Goal: Information Seeking & Learning: Check status

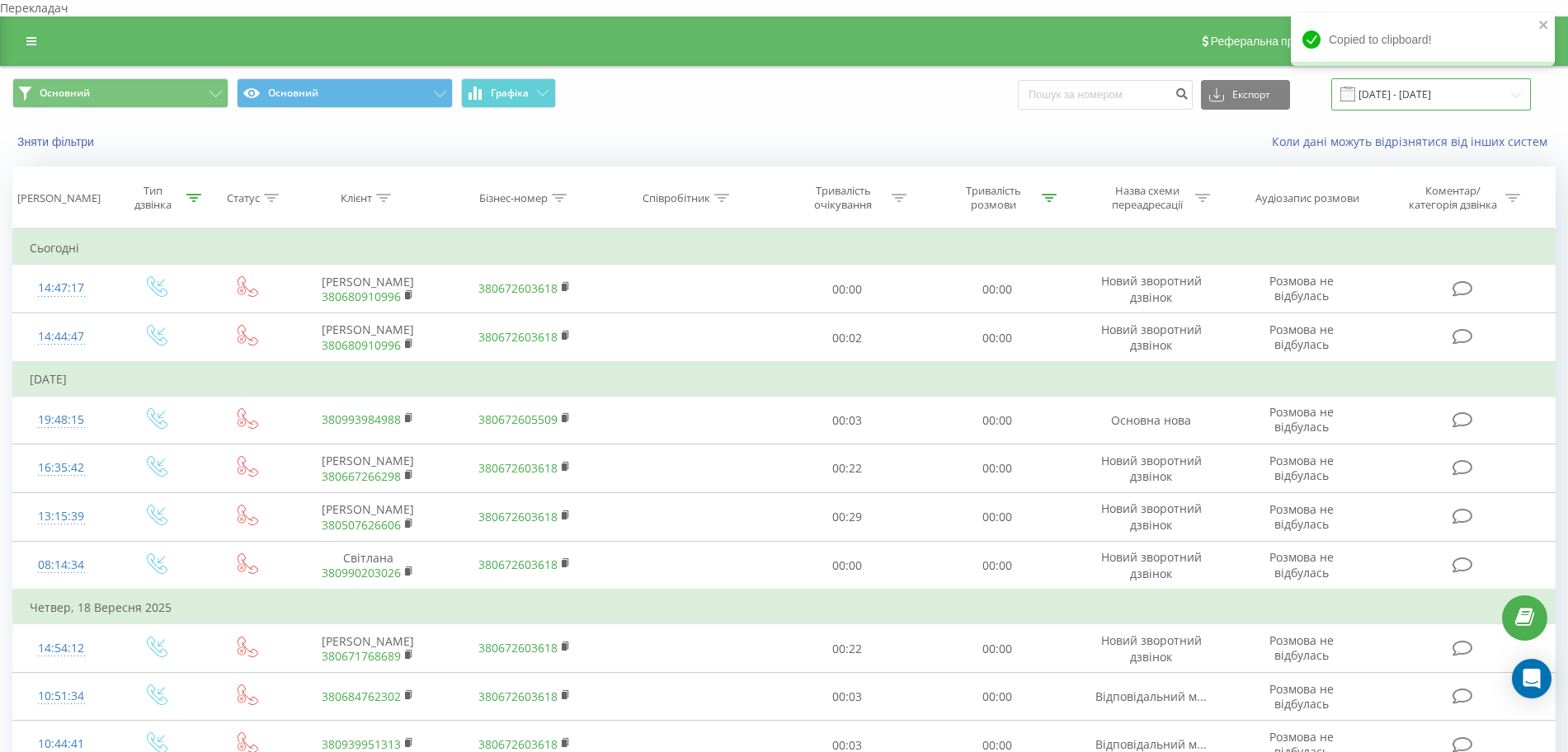
click at [1468, 82] on input "[DATE] - [DATE]" at bounding box center [1430, 94] width 200 height 32
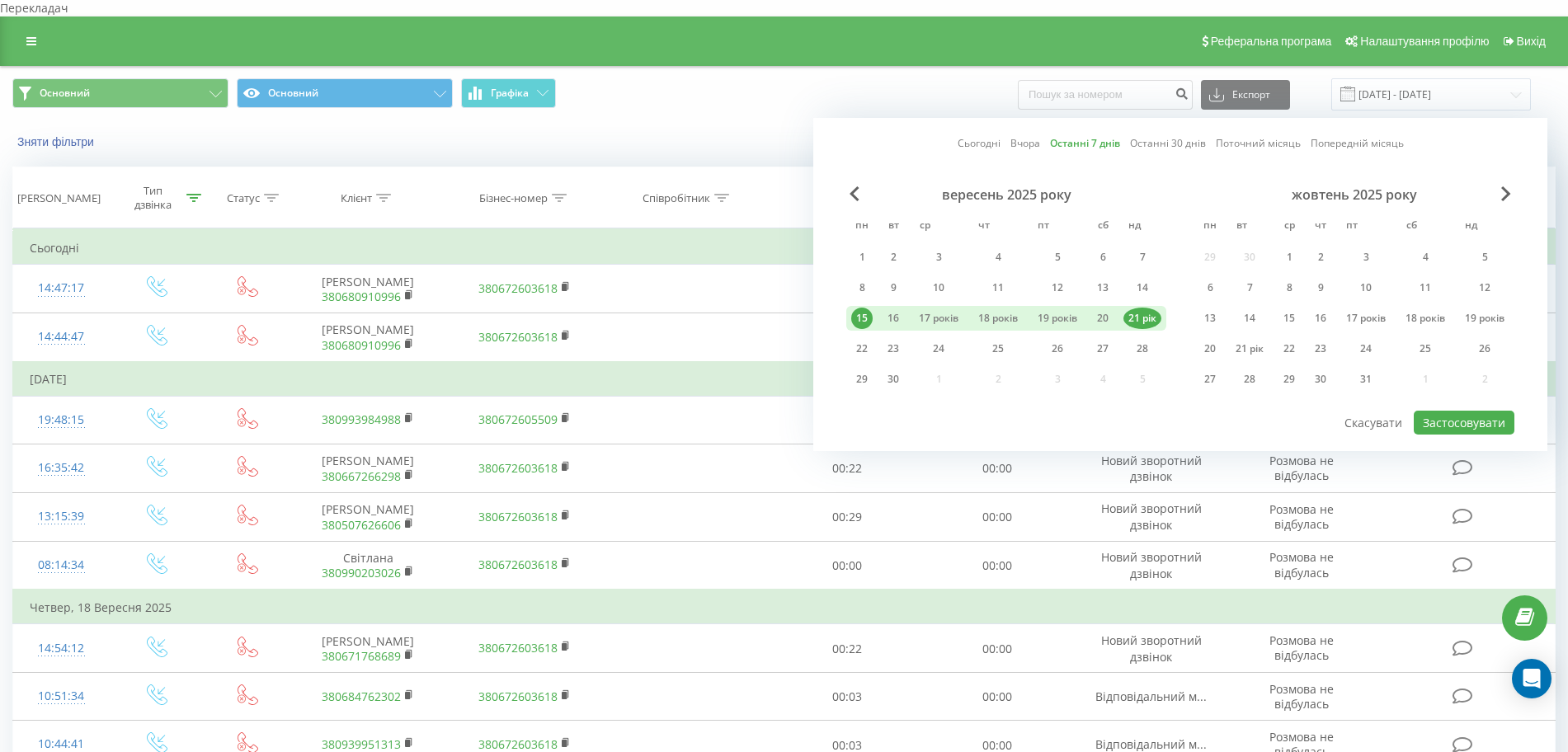
click at [1097, 136] on font "Останні 7 днів" at bounding box center [1084, 143] width 71 height 14
click at [1487, 414] on font "Застосовувати" at bounding box center [1463, 422] width 82 height 16
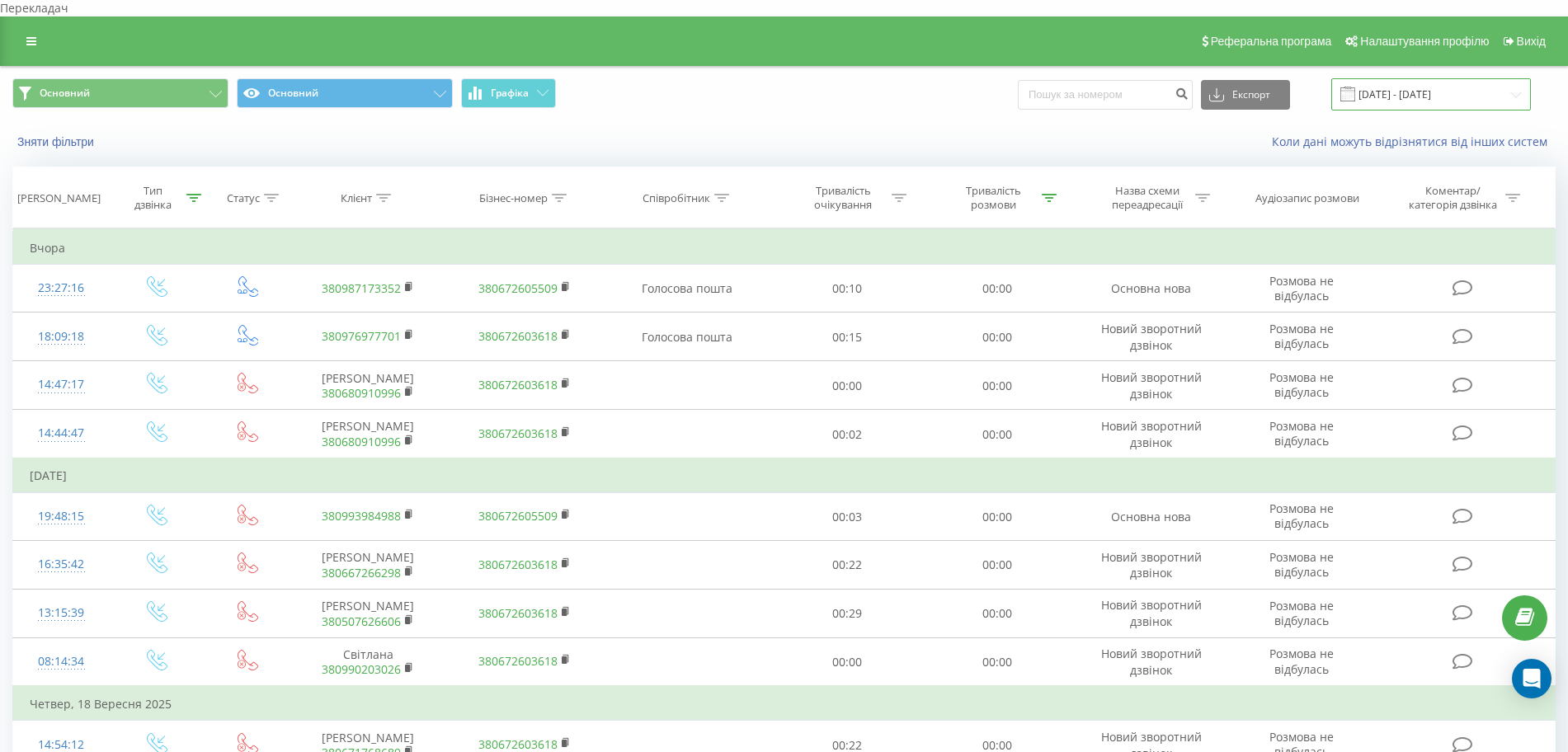
click at [1485, 79] on input "[DATE] - [DATE]" at bounding box center [1430, 94] width 200 height 32
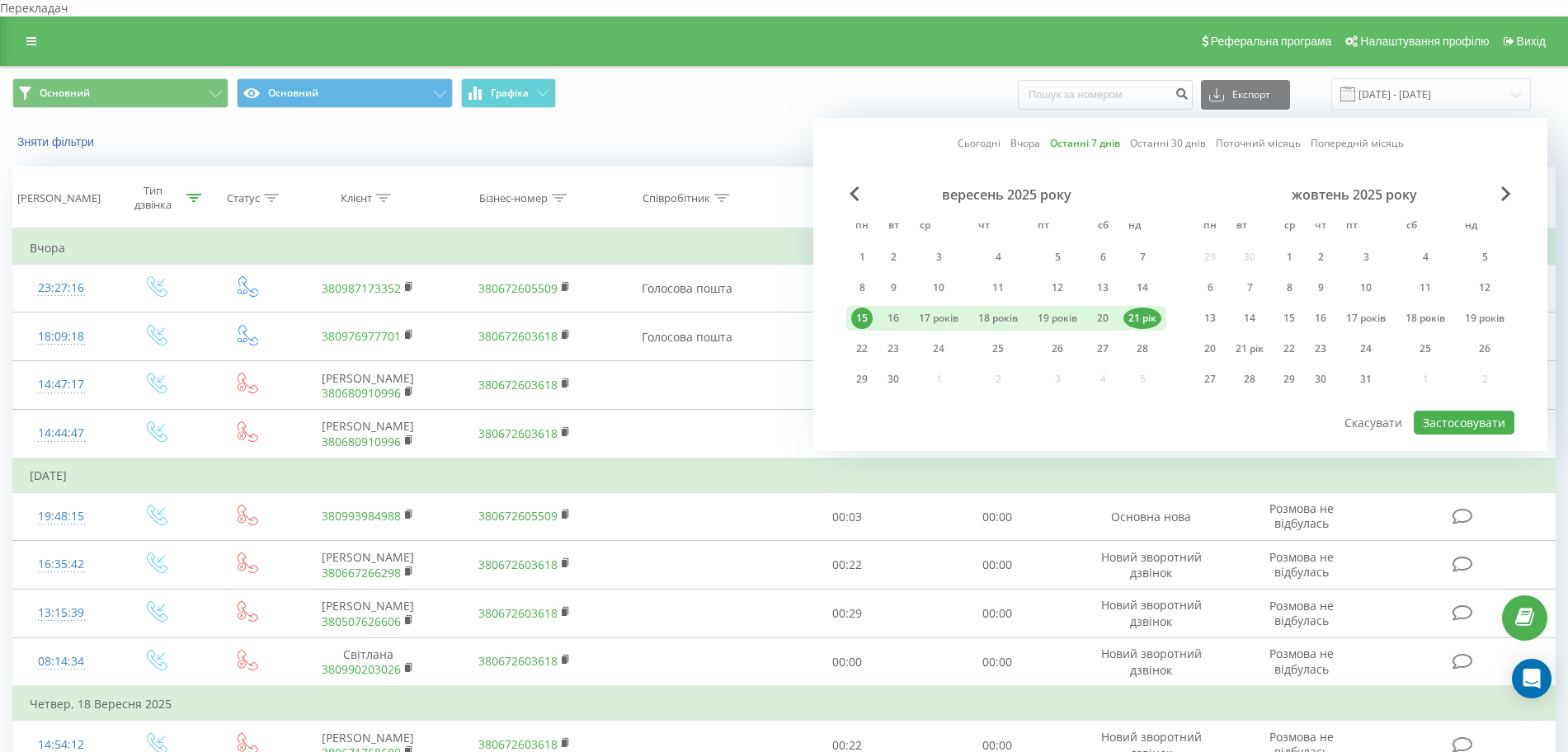
click at [1097, 136] on font "Останні 7 днів" at bounding box center [1084, 143] width 71 height 14
click at [1152, 136] on font "Останні 30 днів" at bounding box center [1168, 143] width 76 height 14
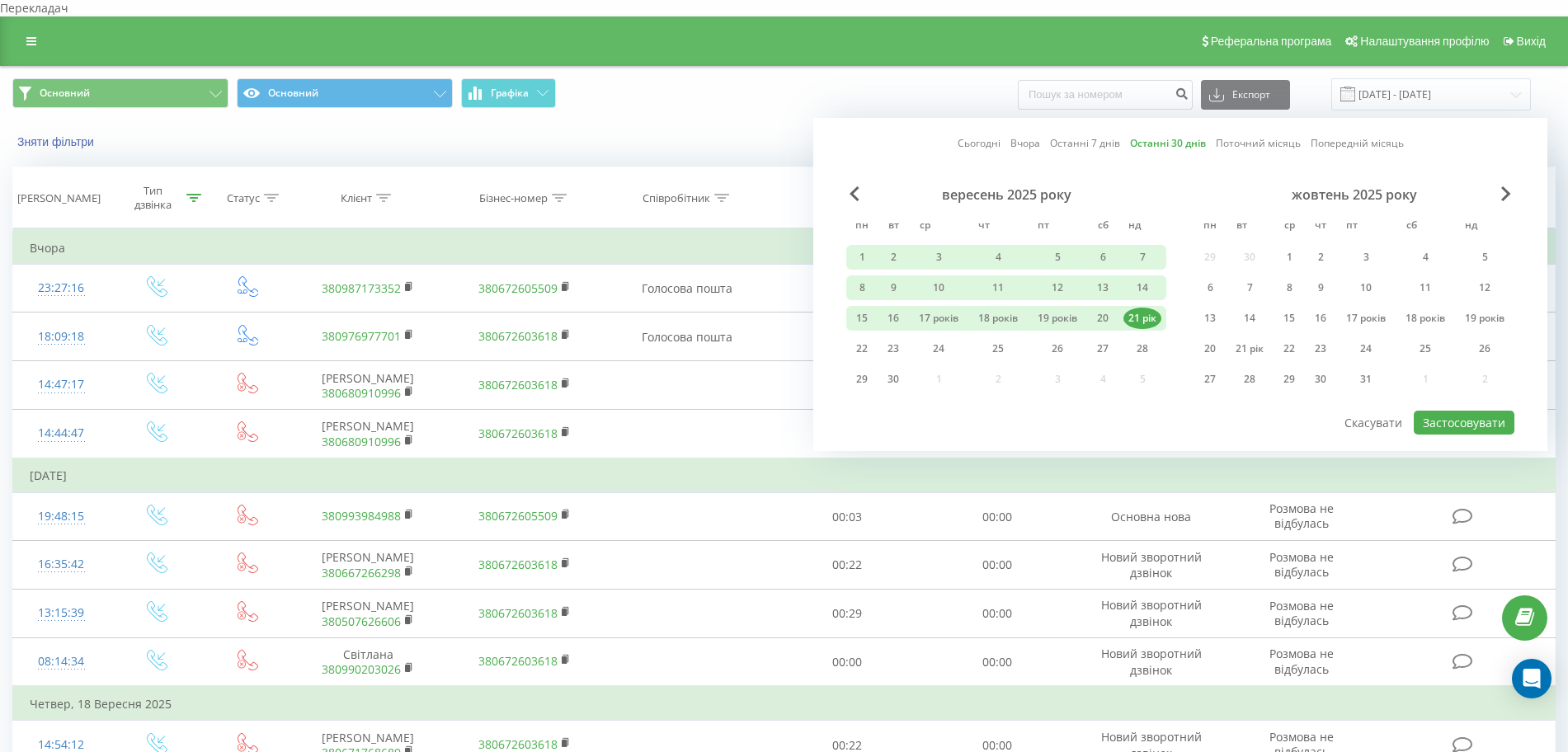
click at [1093, 136] on font "Останні 7 днів" at bounding box center [1084, 143] width 71 height 14
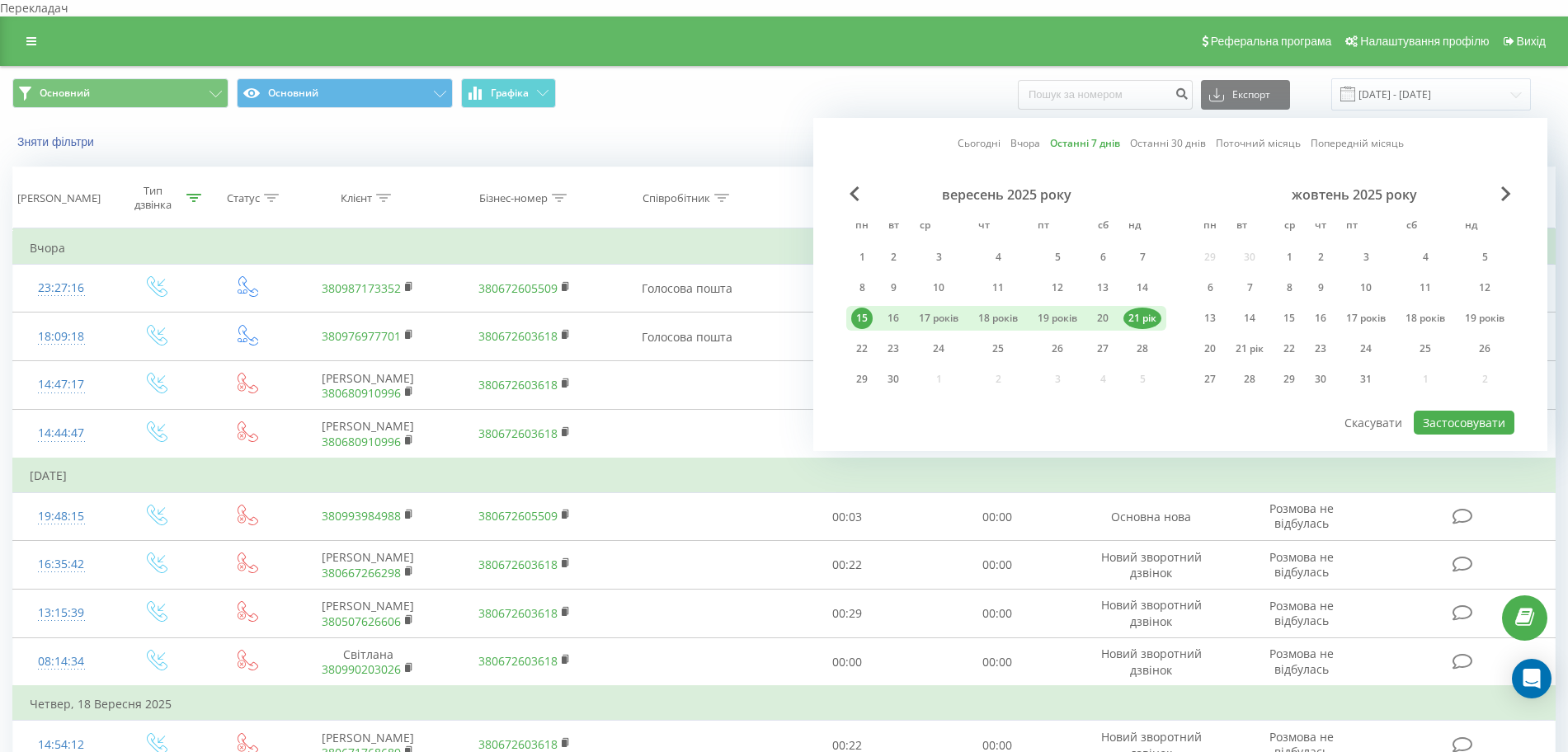
click at [1137, 311] on font "21 рік" at bounding box center [1142, 318] width 28 height 14
click at [865, 338] on div "22" at bounding box center [862, 349] width 22 height 22
click at [1434, 414] on font "Застосовувати" at bounding box center [1463, 422] width 82 height 16
type input "[DATE] - [DATE]"
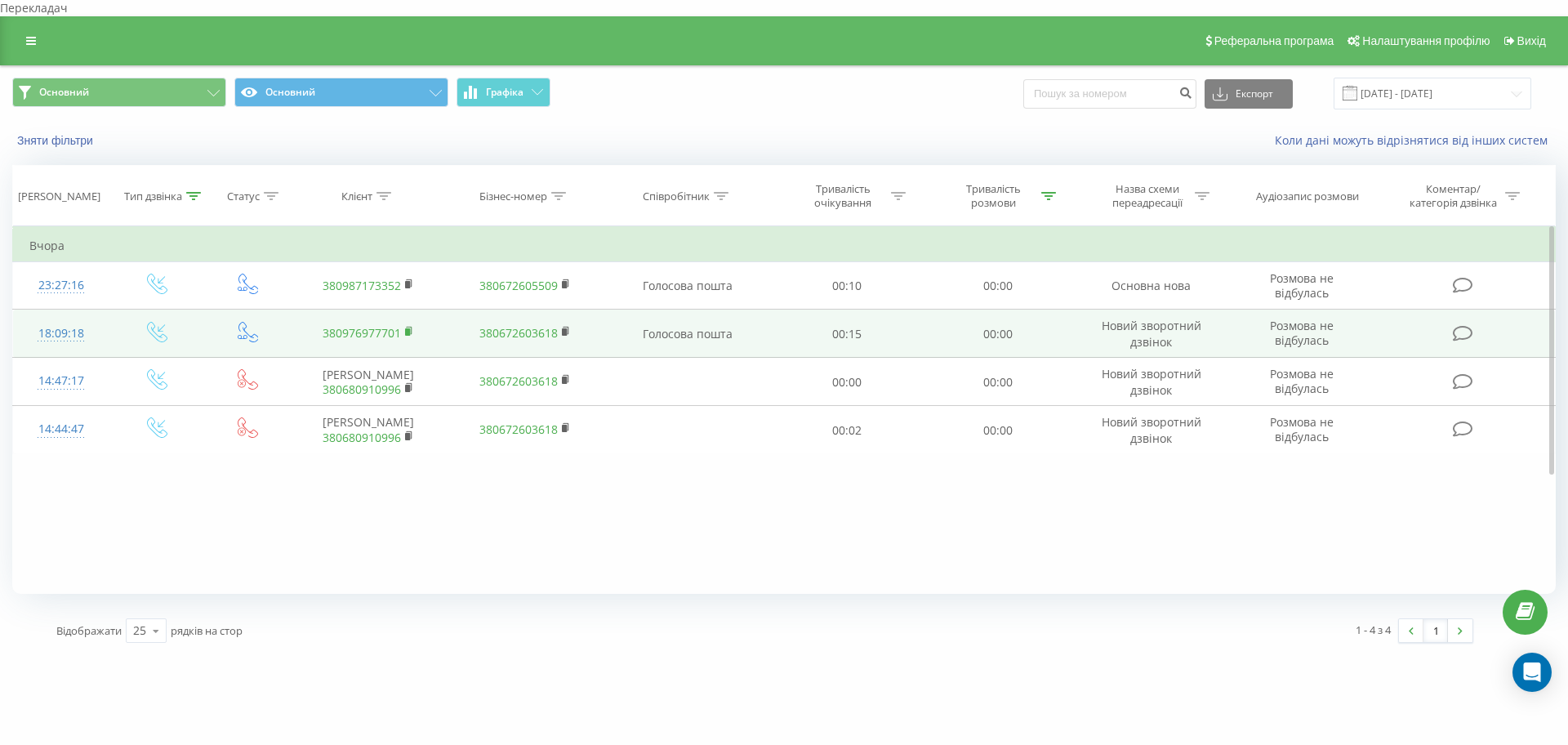
click at [410, 327] on icon at bounding box center [408, 330] width 6 height 7
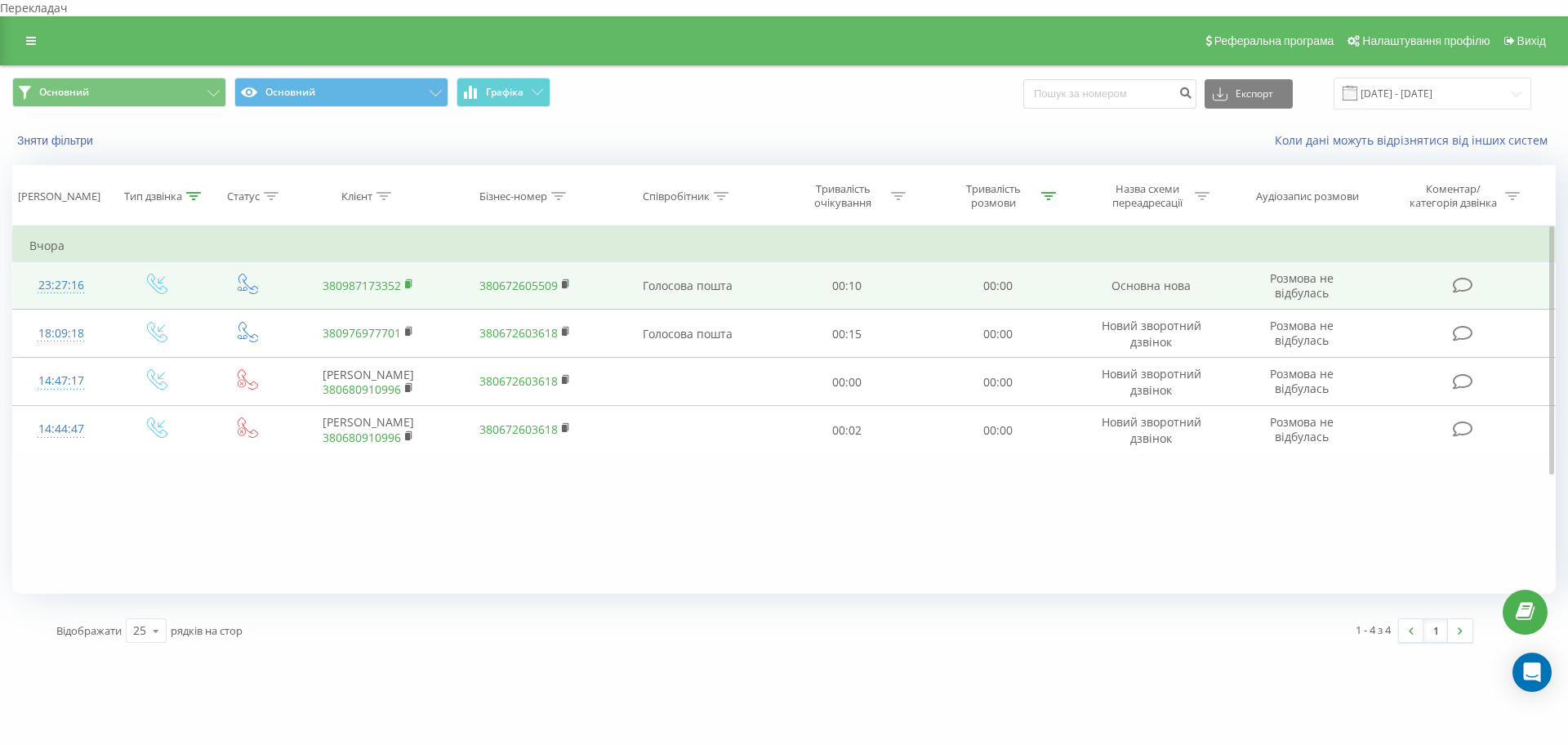
click at [410, 279] on icon at bounding box center [409, 284] width 9 height 12
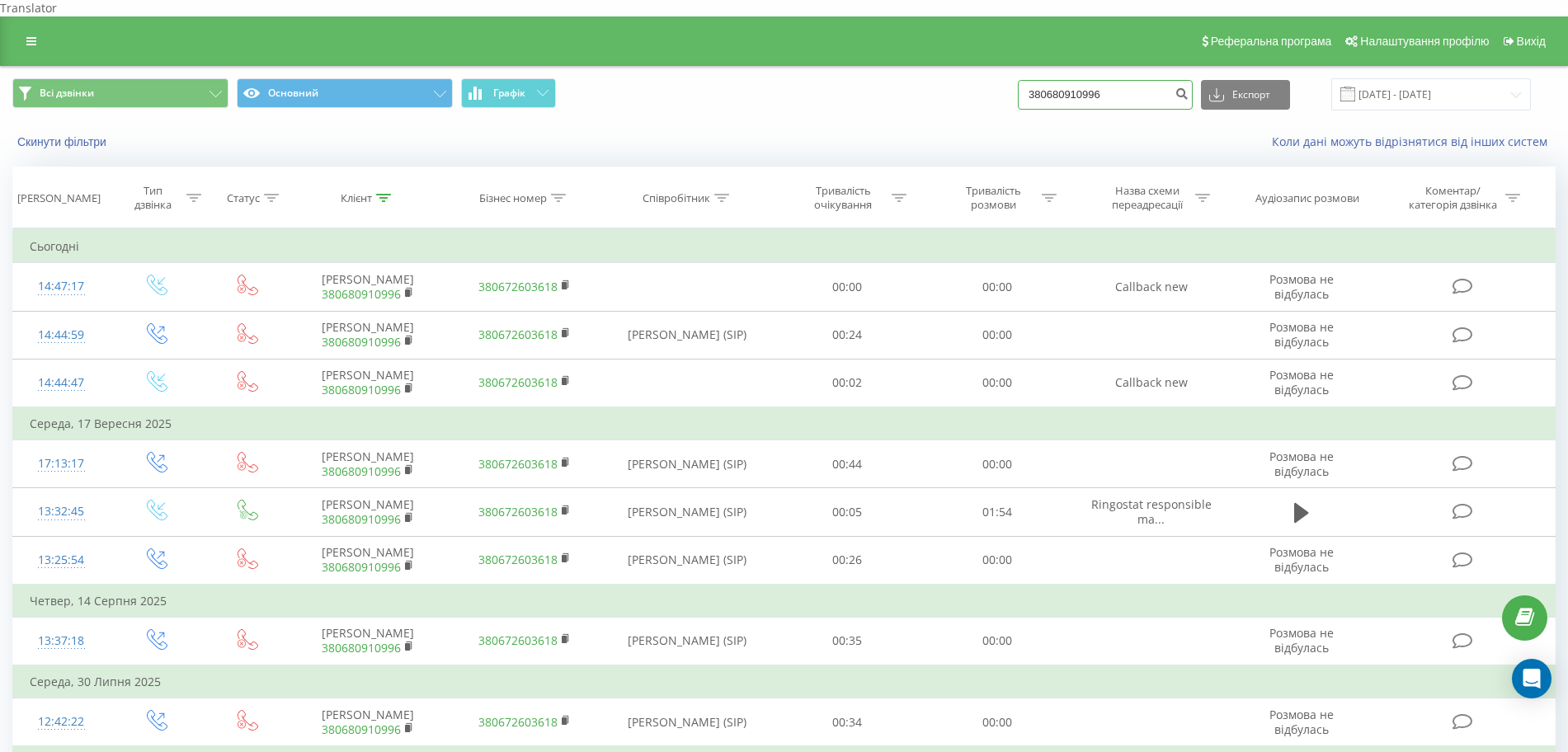
click at [1107, 79] on input "380680910996" at bounding box center [1105, 94] width 175 height 30
paste input "976977701"
type input "380976977701"
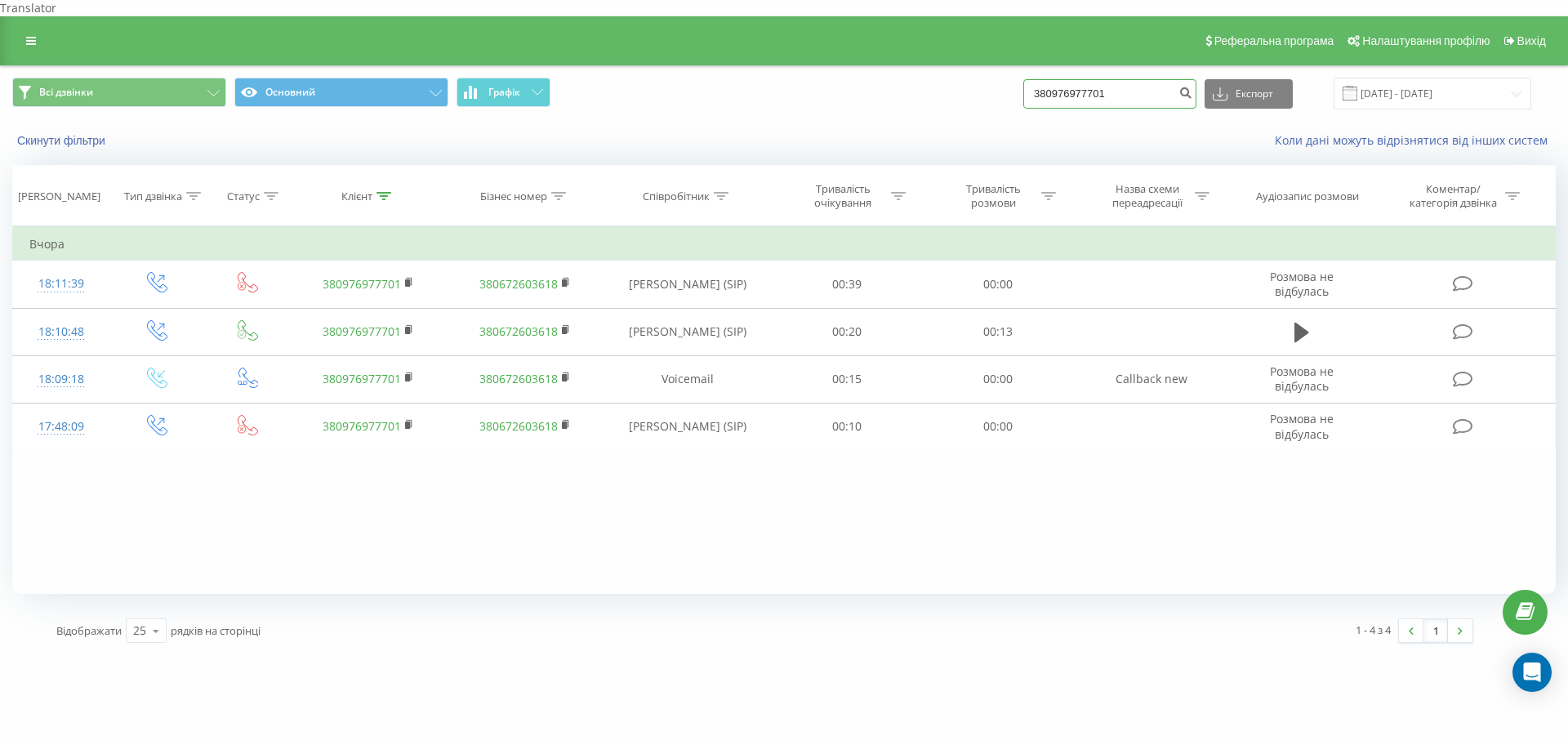
click at [1096, 79] on input "380976977701" at bounding box center [1110, 93] width 173 height 30
paste input "87173352"
type input "380987173352"
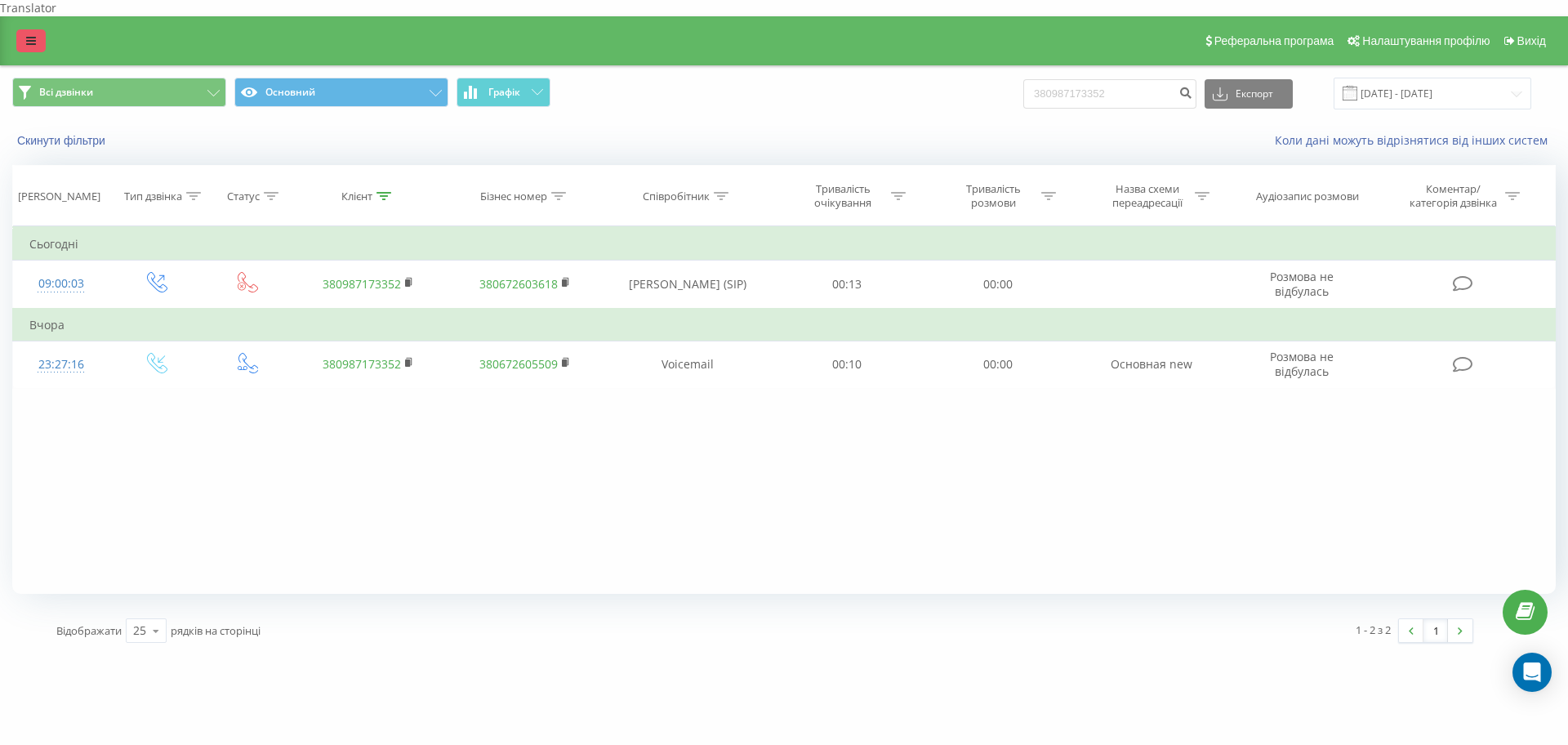
click at [32, 35] on icon at bounding box center [31, 41] width 10 height 12
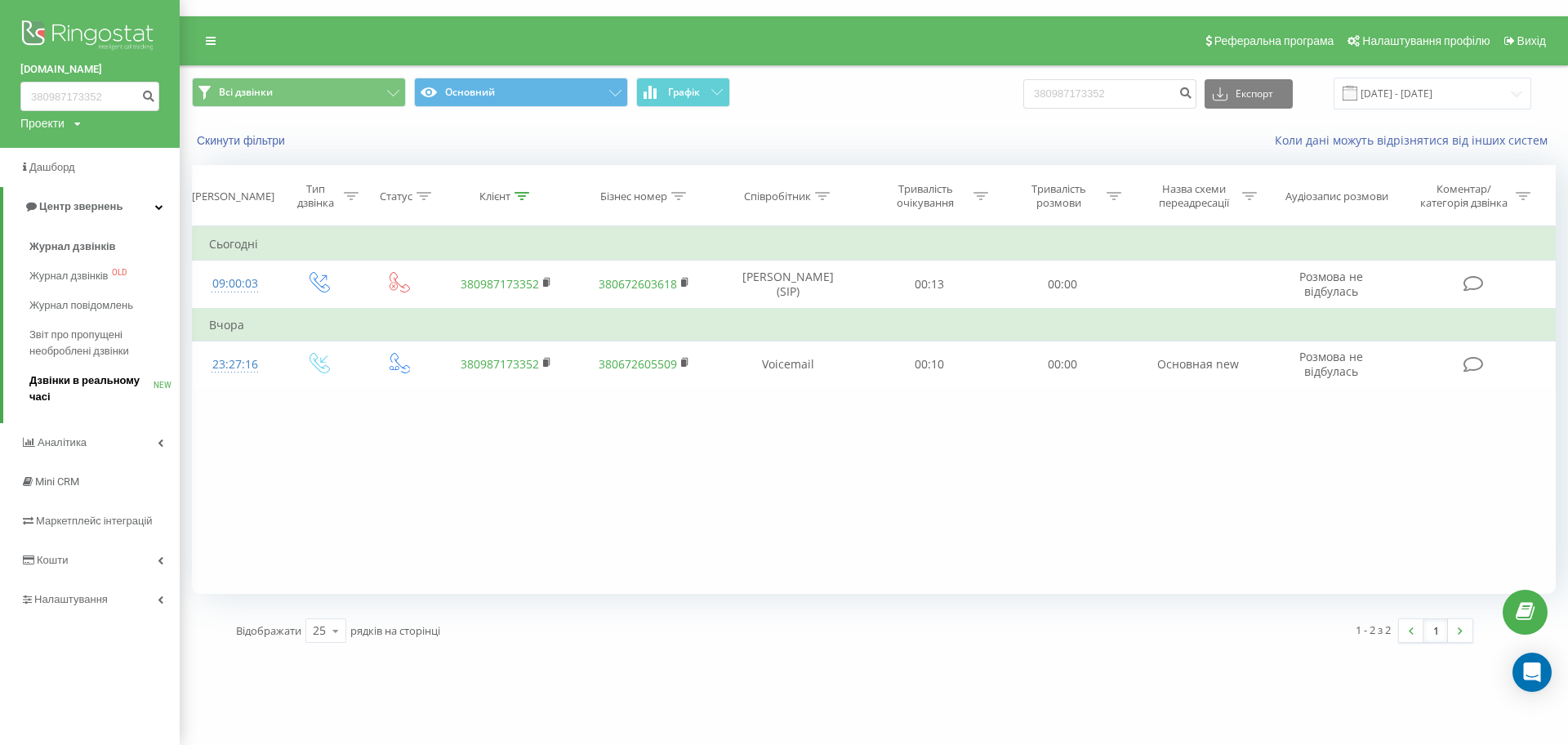
click at [122, 388] on span "Дзвінки в реальному часі" at bounding box center [92, 388] width 124 height 32
